Goal: Navigation & Orientation: Find specific page/section

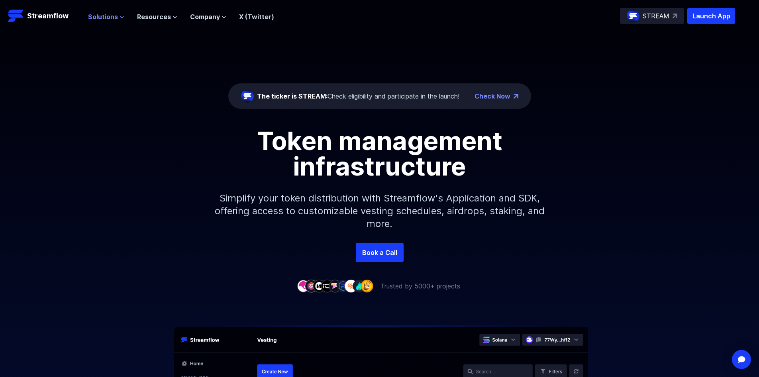
click at [120, 17] on icon at bounding box center [122, 17] width 5 height 5
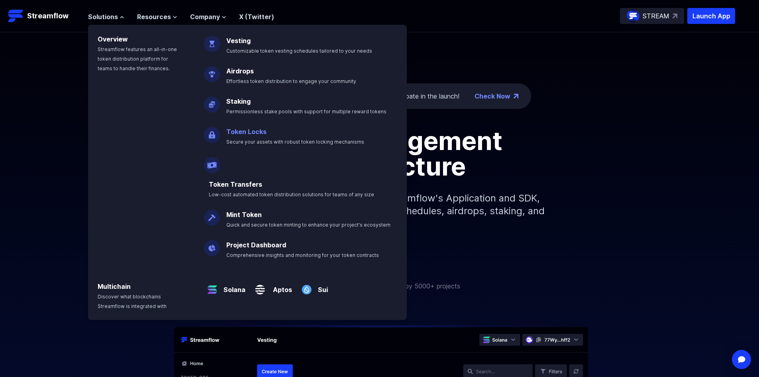
click at [267, 134] on p "Token Locks Secure your assets with robust token locking mechanisms" at bounding box center [301, 133] width 159 height 26
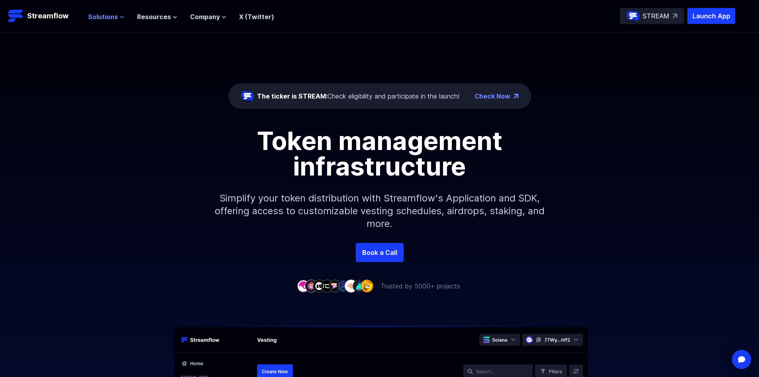
click at [120, 18] on icon at bounding box center [122, 17] width 5 height 5
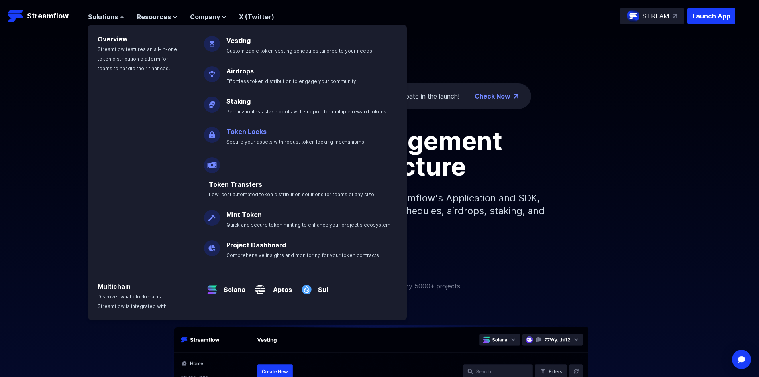
click at [240, 132] on link "Token Locks" at bounding box center [246, 132] width 40 height 8
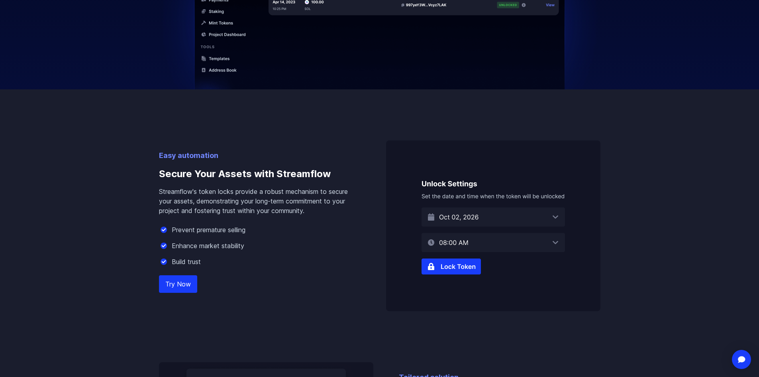
scroll to position [399, 0]
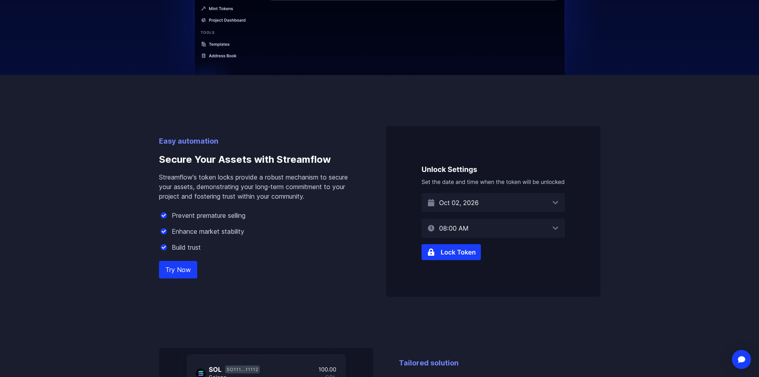
click at [451, 256] on img at bounding box center [493, 211] width 214 height 171
click at [452, 253] on img at bounding box center [493, 211] width 214 height 171
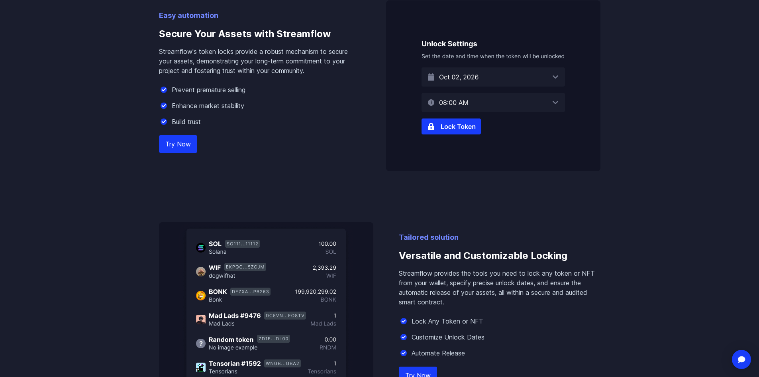
scroll to position [438, 0]
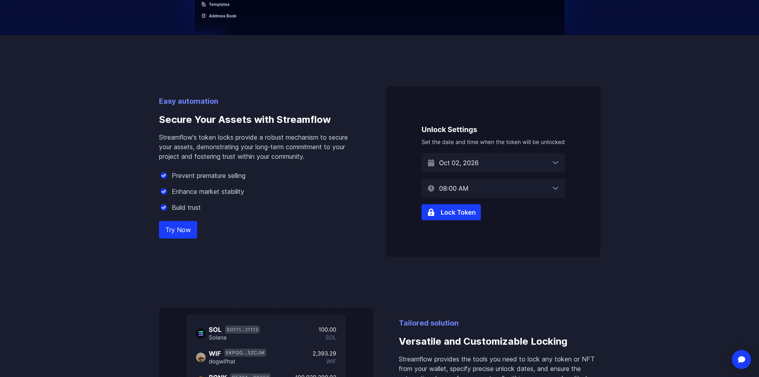
drag, startPoint x: 448, startPoint y: 220, endPoint x: 448, endPoint y: 216, distance: 4.4
click at [448, 220] on img at bounding box center [493, 171] width 214 height 171
click at [448, 213] on img at bounding box center [493, 171] width 214 height 171
click at [469, 157] on img at bounding box center [493, 171] width 214 height 171
click at [471, 161] on img at bounding box center [493, 171] width 214 height 171
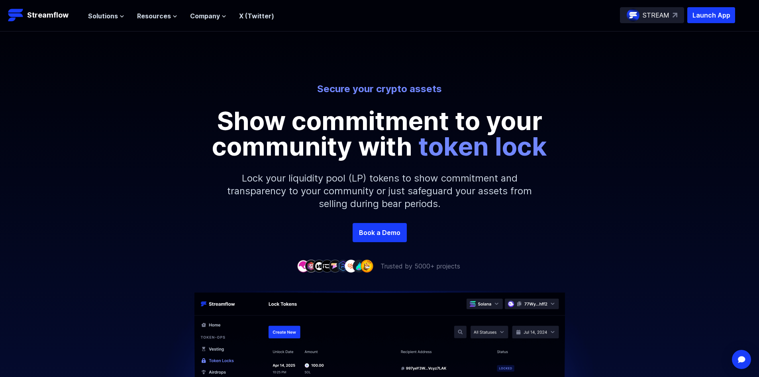
scroll to position [0, 0]
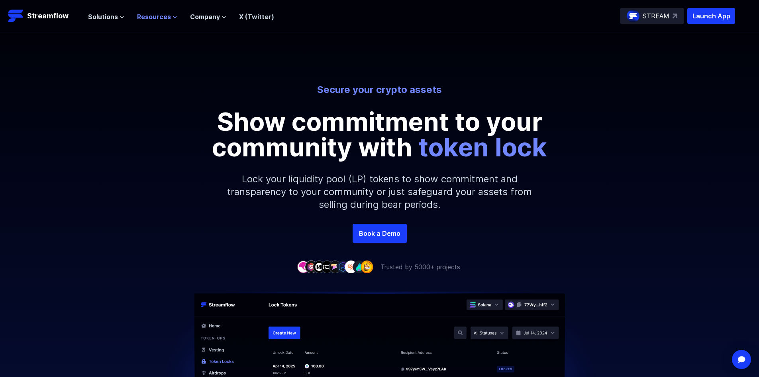
click at [174, 17] on icon at bounding box center [175, 17] width 5 height 5
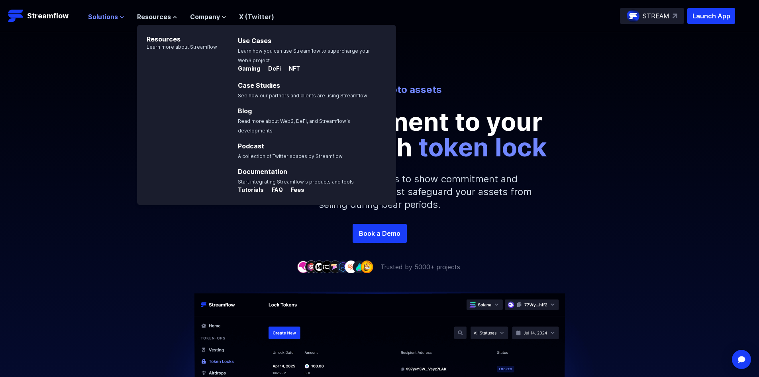
click at [122, 17] on icon at bounding box center [121, 17] width 3 height 2
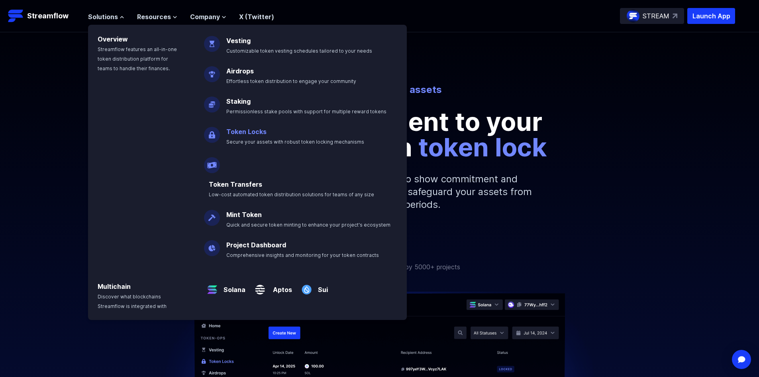
click at [236, 132] on link "Token Locks" at bounding box center [246, 132] width 40 height 8
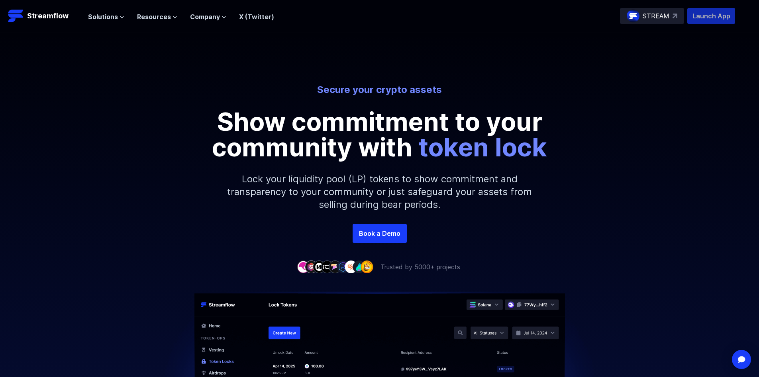
click at [715, 16] on p "Launch App" at bounding box center [711, 16] width 48 height 16
